Goal: Find specific page/section: Find specific page/section

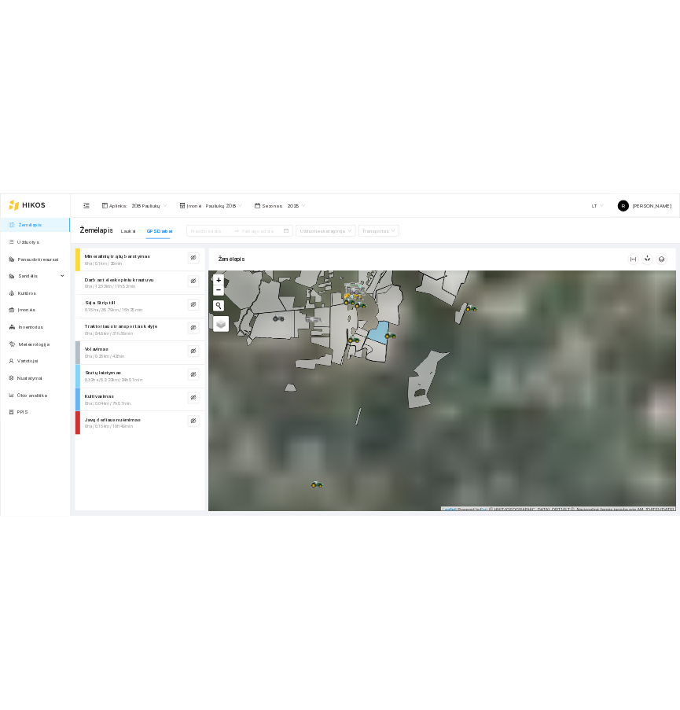
scroll to position [5, 0]
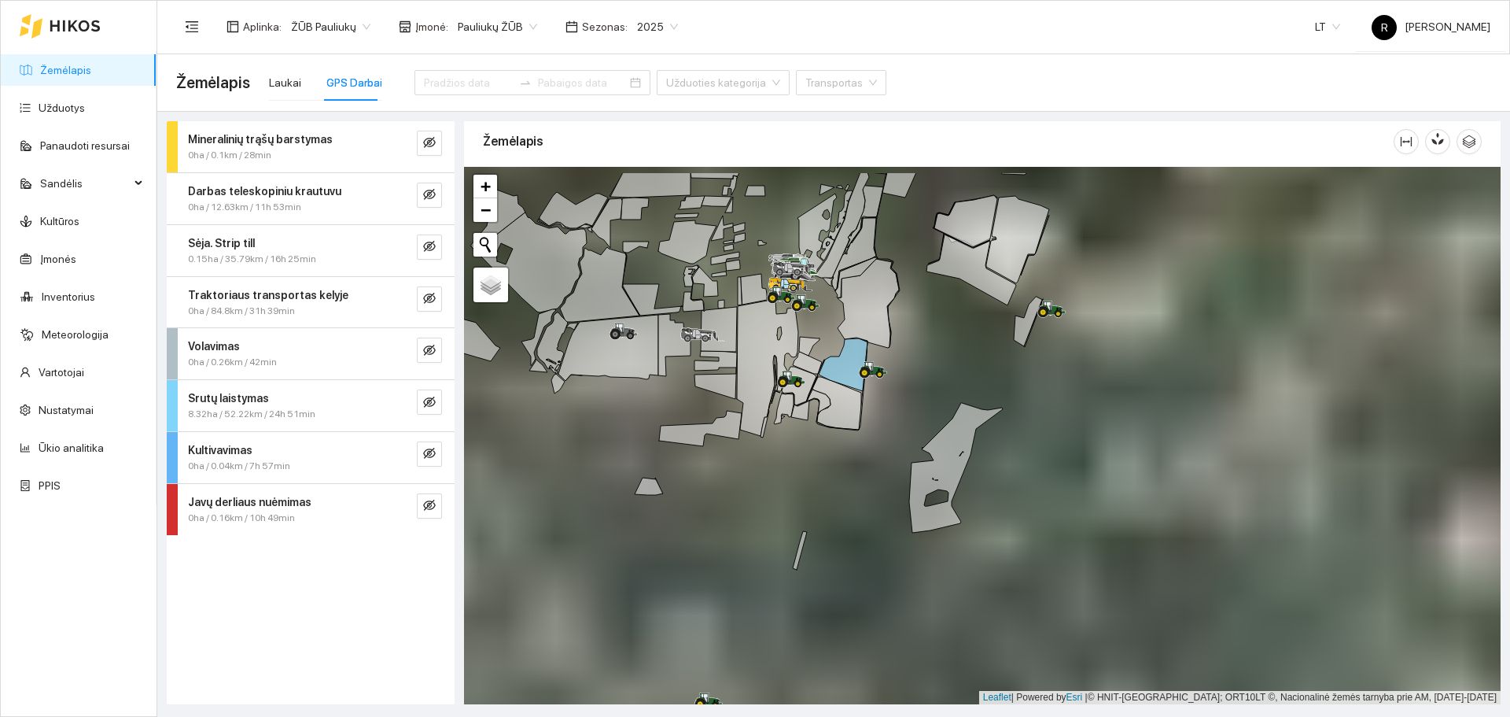
drag, startPoint x: 959, startPoint y: 334, endPoint x: 917, endPoint y: 457, distance: 129.6
click at [917, 457] on div at bounding box center [982, 435] width 1037 height 537
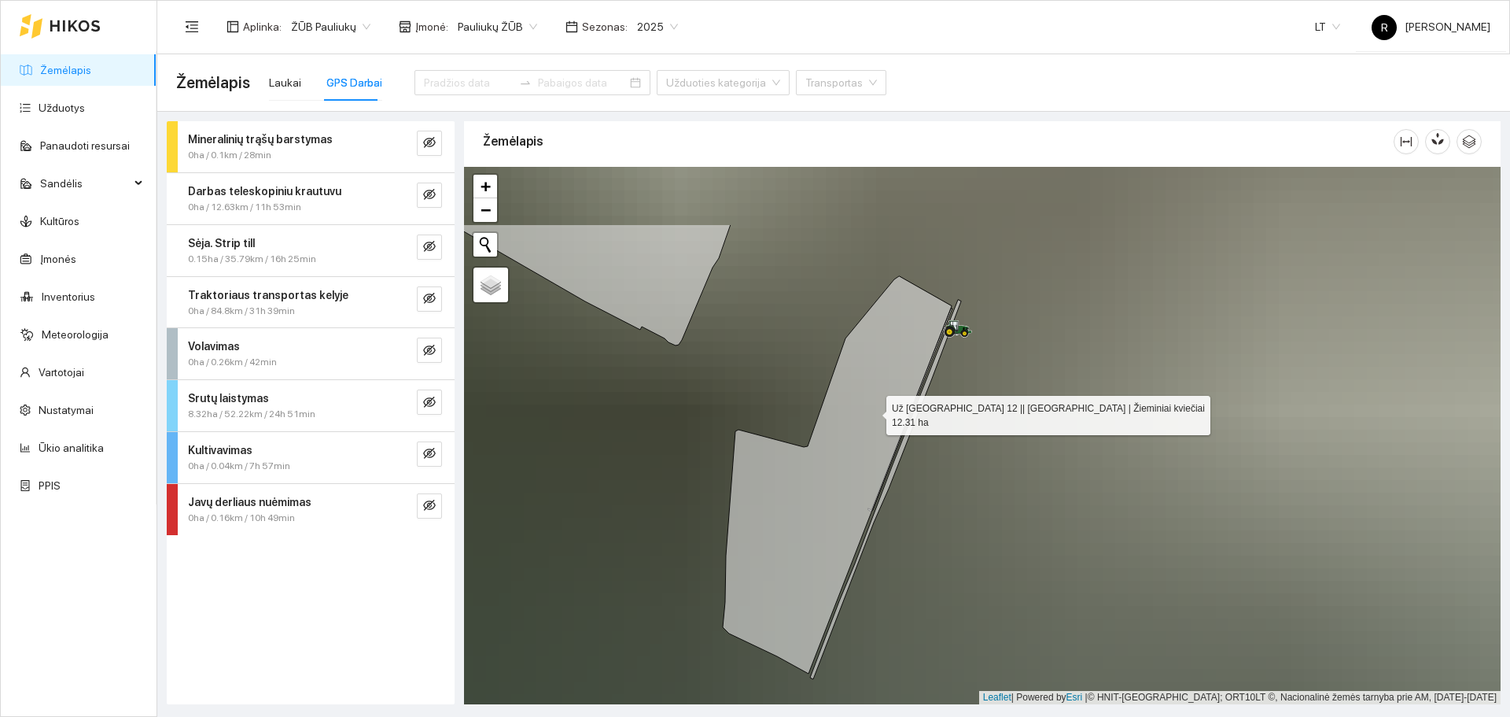
drag, startPoint x: 959, startPoint y: 297, endPoint x: 876, endPoint y: 409, distance: 138.9
click at [876, 409] on icon at bounding box center [837, 474] width 229 height 397
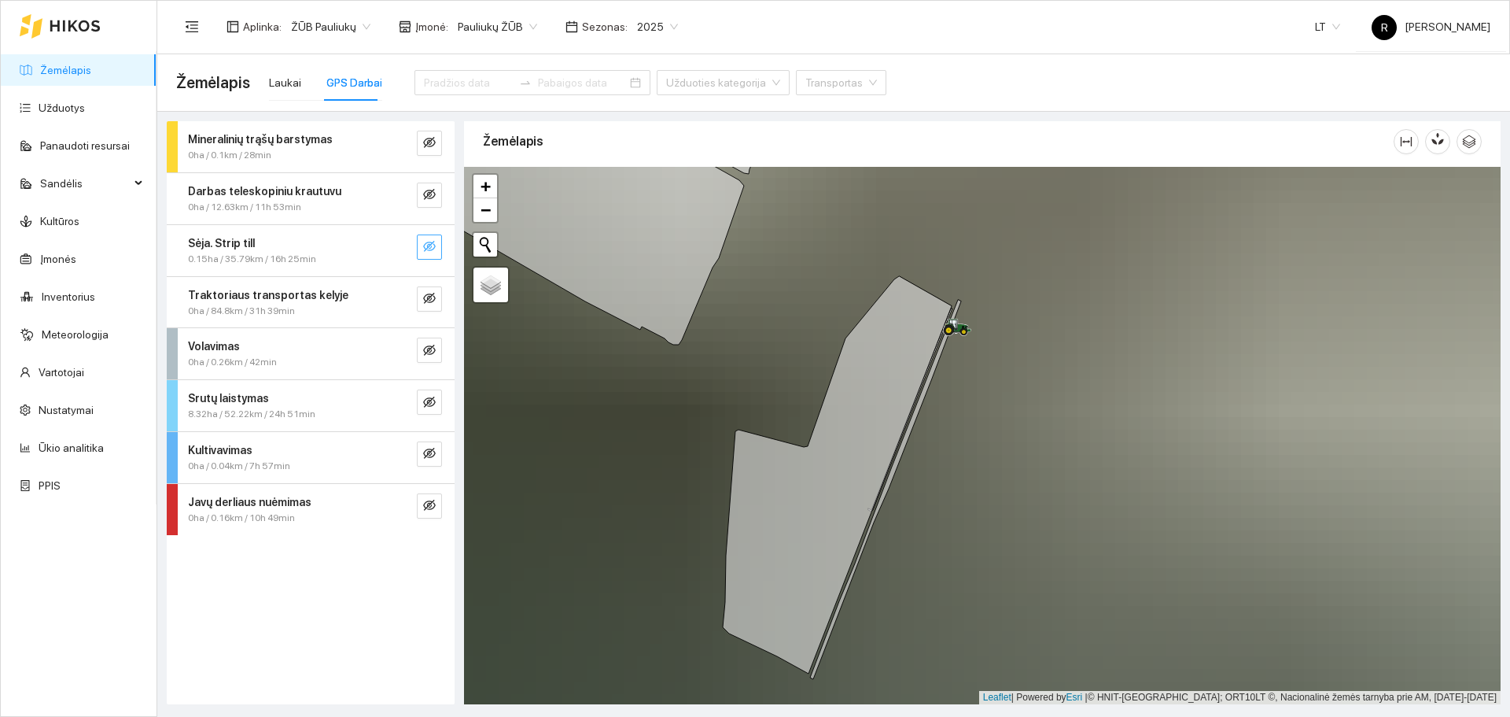
click at [434, 253] on icon "eye-invisible" at bounding box center [429, 246] width 13 height 13
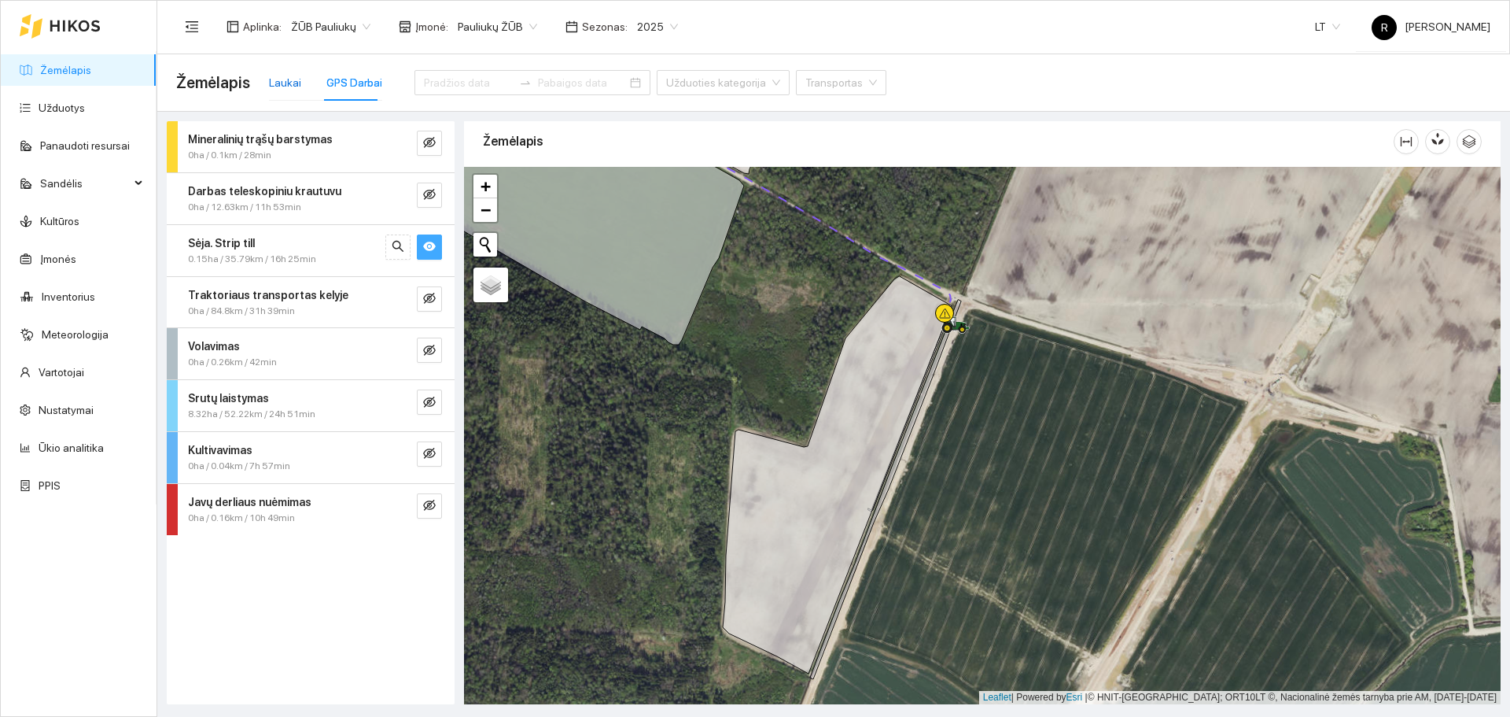
click at [275, 83] on div "Laukai" at bounding box center [285, 82] width 32 height 17
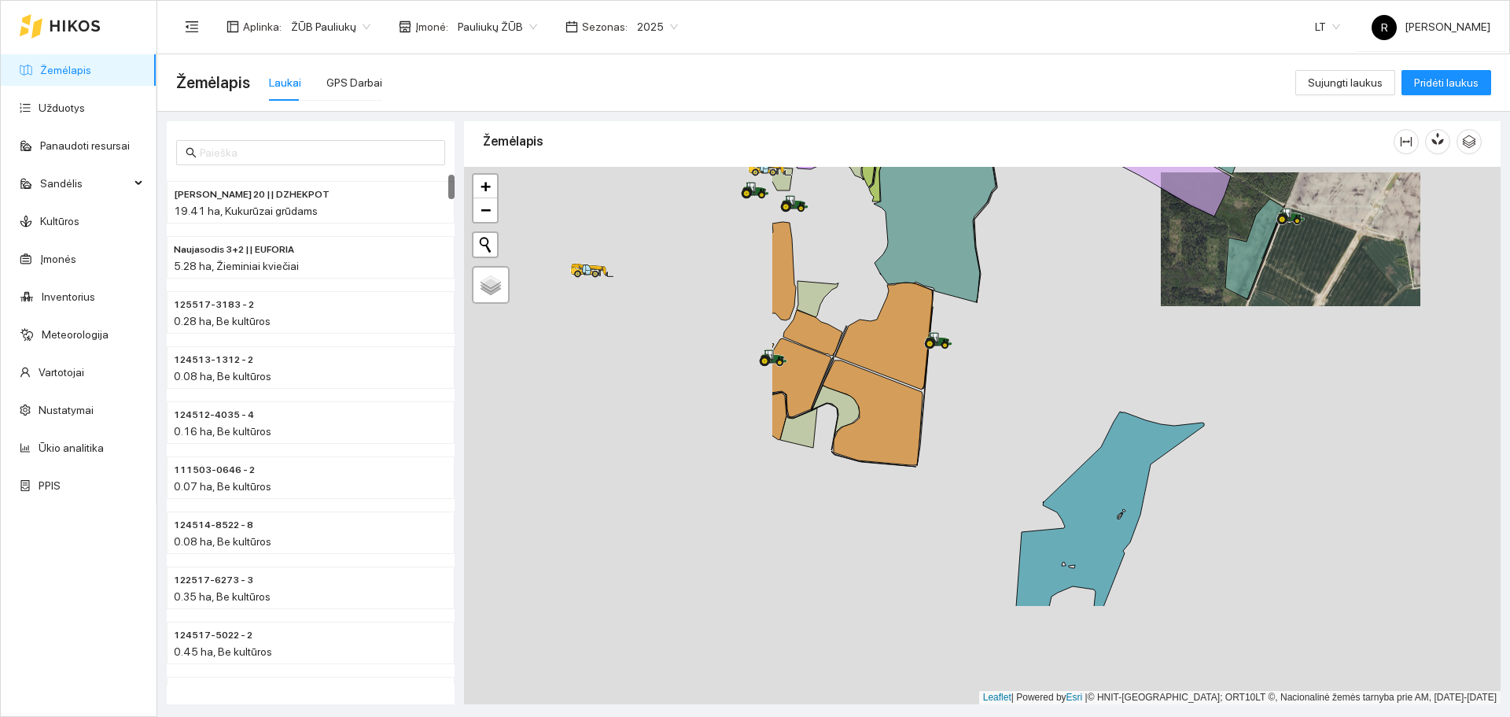
drag, startPoint x: 769, startPoint y: 423, endPoint x: 1192, endPoint y: 267, distance: 451.3
click at [1192, 267] on div at bounding box center [982, 435] width 1037 height 537
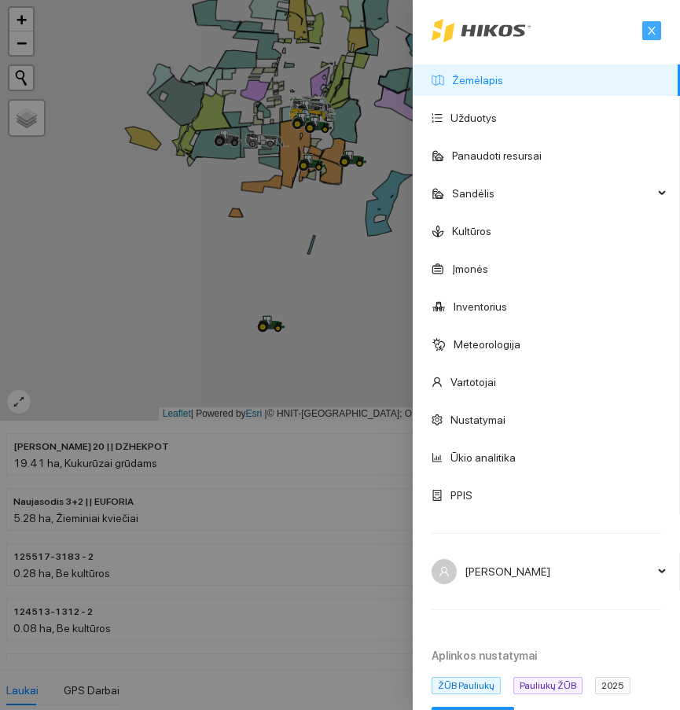
click at [643, 37] on button "button" at bounding box center [652, 30] width 19 height 19
